Goal: Navigation & Orientation: Find specific page/section

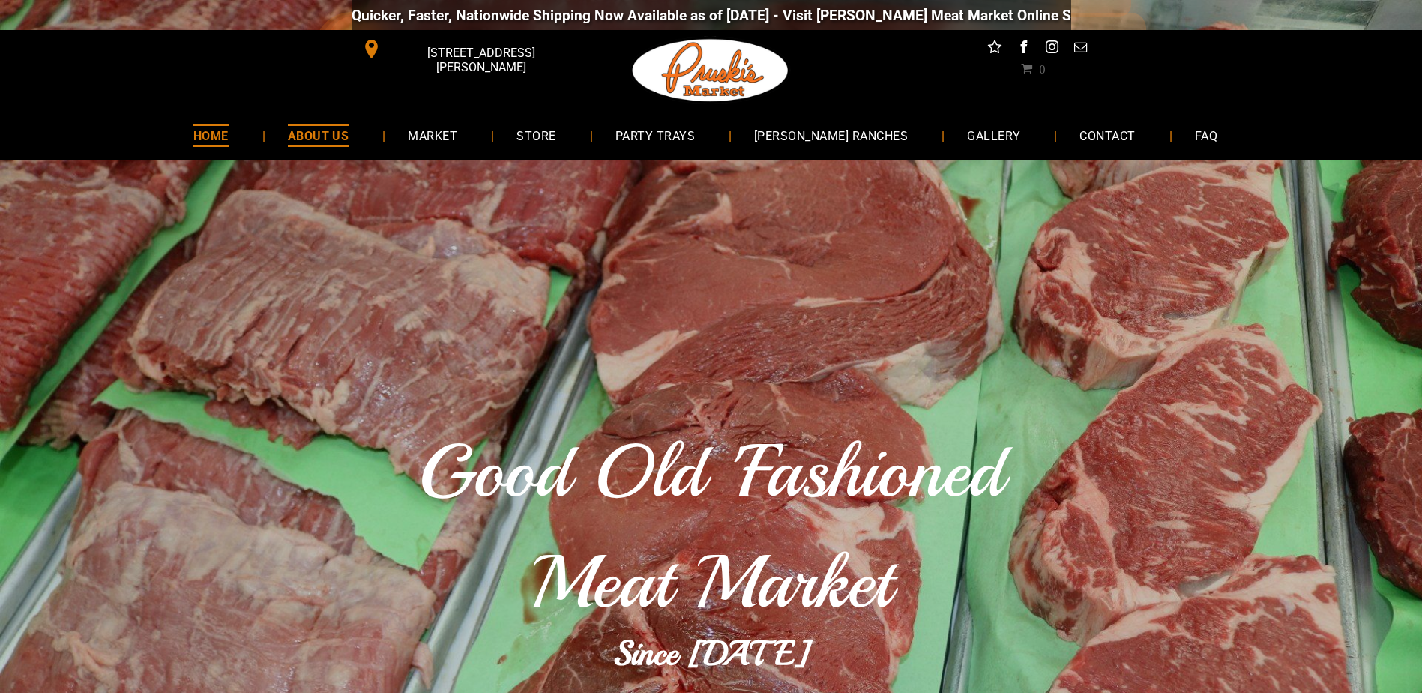
click at [372, 139] on link "ABOUT US" at bounding box center [318, 135] width 106 height 40
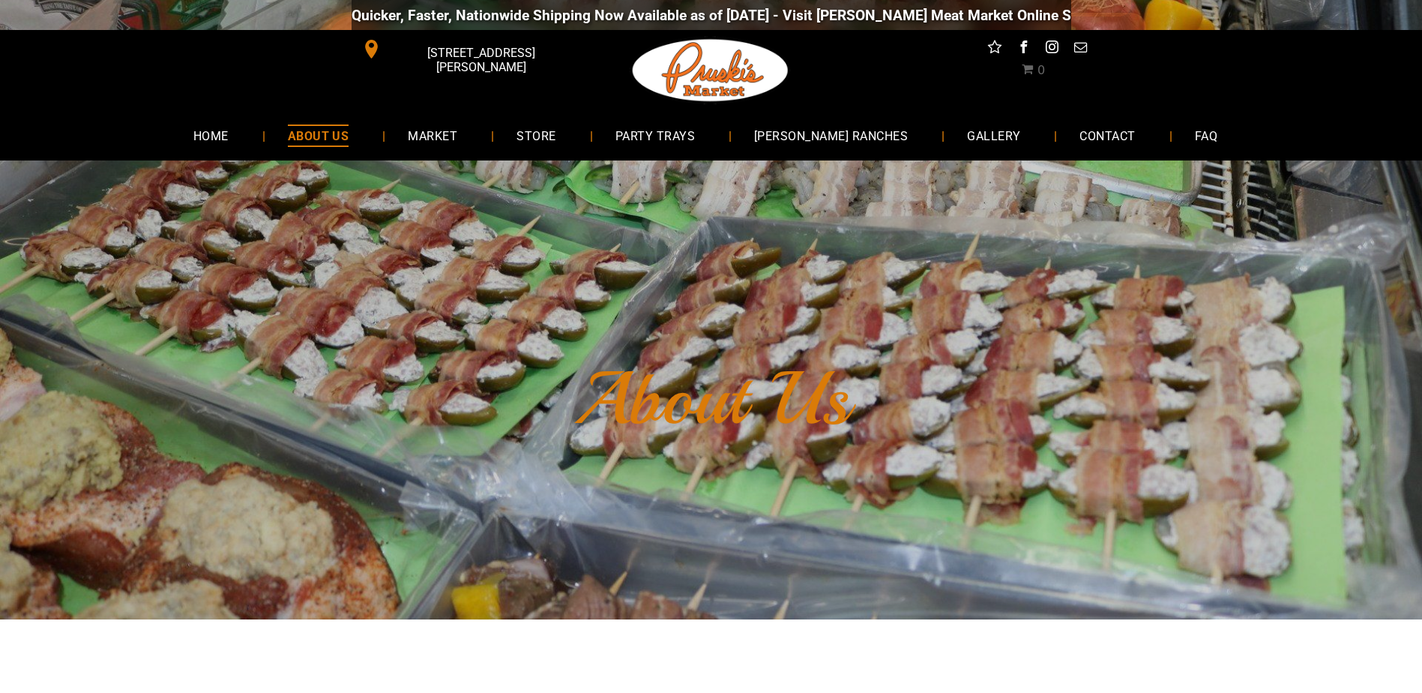
drag, startPoint x: 718, startPoint y: 361, endPoint x: 752, endPoint y: 184, distance: 181.0
click at [814, 134] on span "[PERSON_NAME] RANCHES" at bounding box center [831, 135] width 155 height 22
